Goal: Task Accomplishment & Management: Complete application form

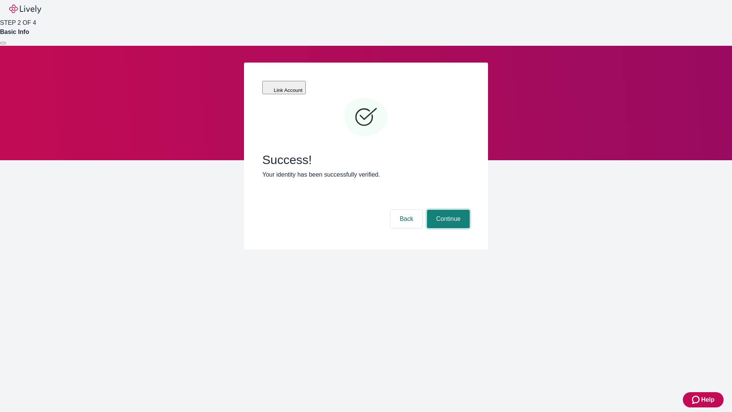
click at [447, 210] on button "Continue" at bounding box center [448, 219] width 43 height 18
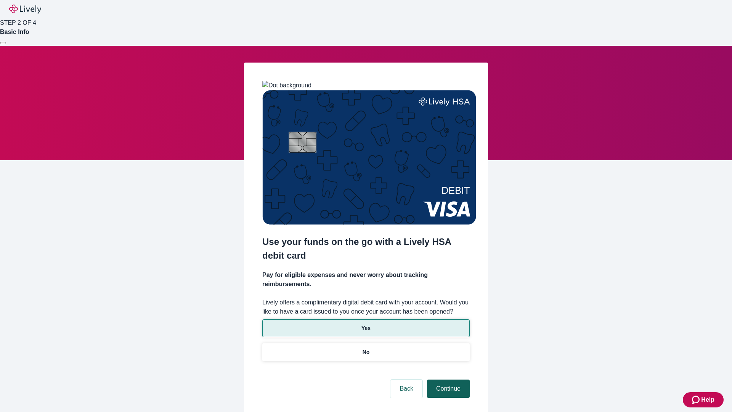
click at [366, 324] on p "Yes" at bounding box center [366, 328] width 9 height 8
click at [447, 380] on button "Continue" at bounding box center [448, 389] width 43 height 18
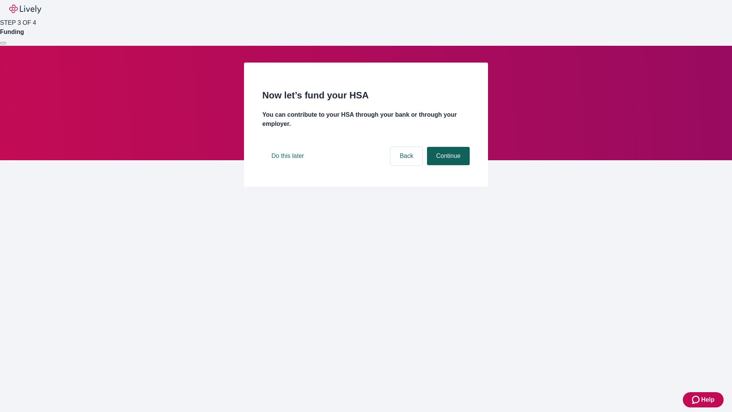
click at [447, 165] on button "Continue" at bounding box center [448, 156] width 43 height 18
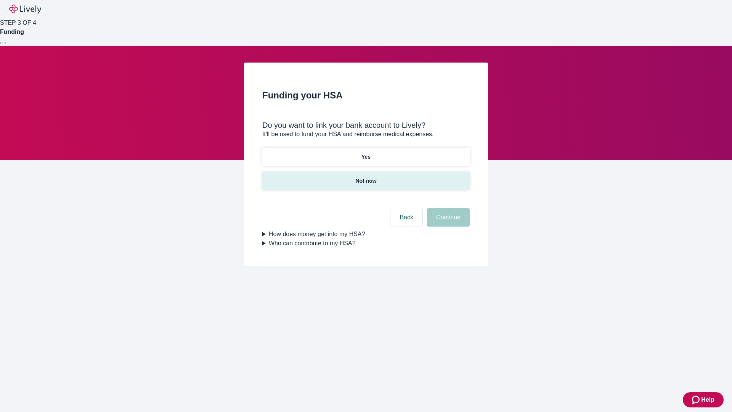
click at [366, 177] on p "Not now" at bounding box center [366, 181] width 21 height 8
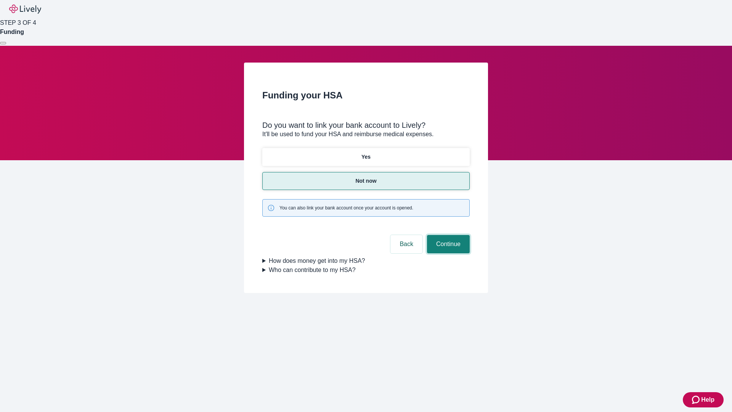
click at [447, 235] on button "Continue" at bounding box center [448, 244] width 43 height 18
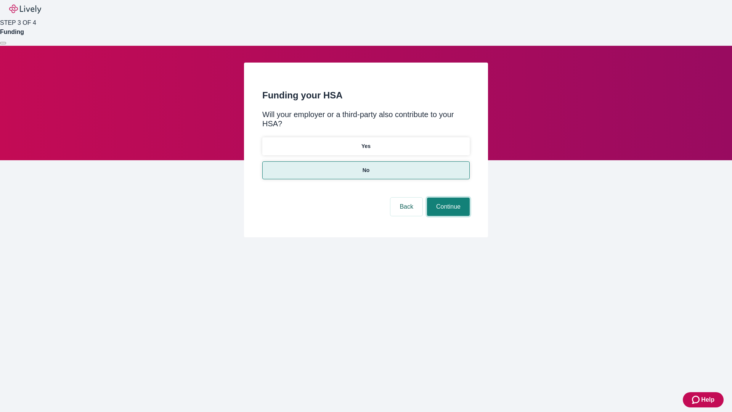
click at [447, 198] on button "Continue" at bounding box center [448, 207] width 43 height 18
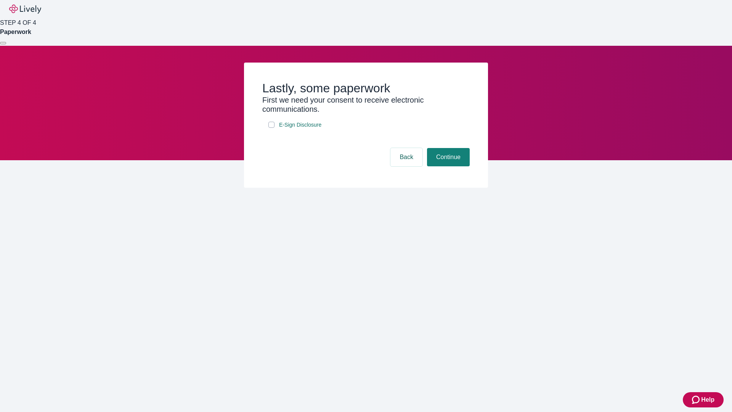
click at [272, 128] on input "E-Sign Disclosure" at bounding box center [272, 125] width 6 height 6
checkbox input "true"
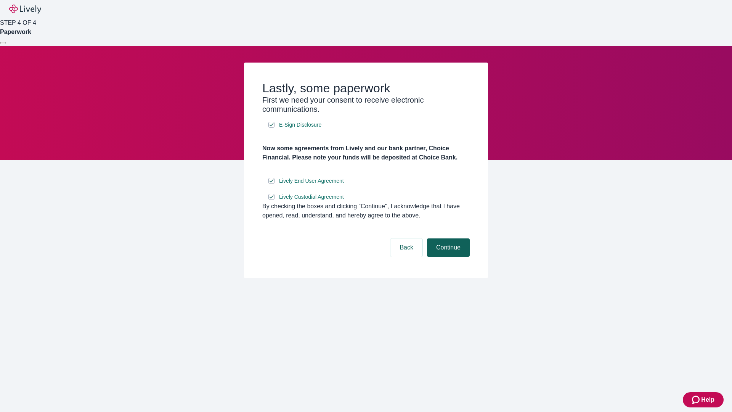
click at [447, 257] on button "Continue" at bounding box center [448, 247] width 43 height 18
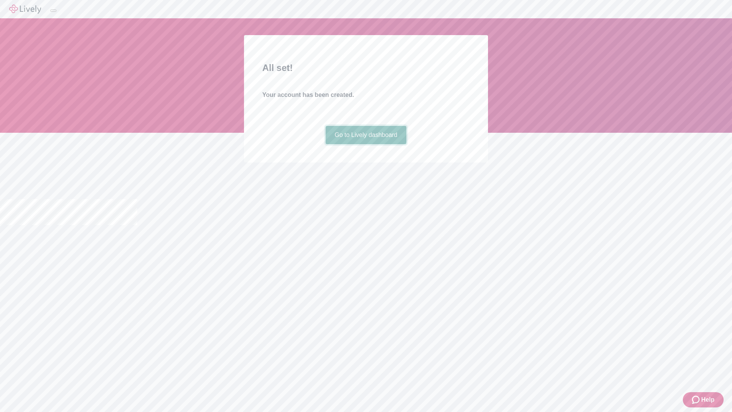
click at [366, 144] on link "Go to Lively dashboard" at bounding box center [366, 135] width 81 height 18
